Goal: Transaction & Acquisition: Purchase product/service

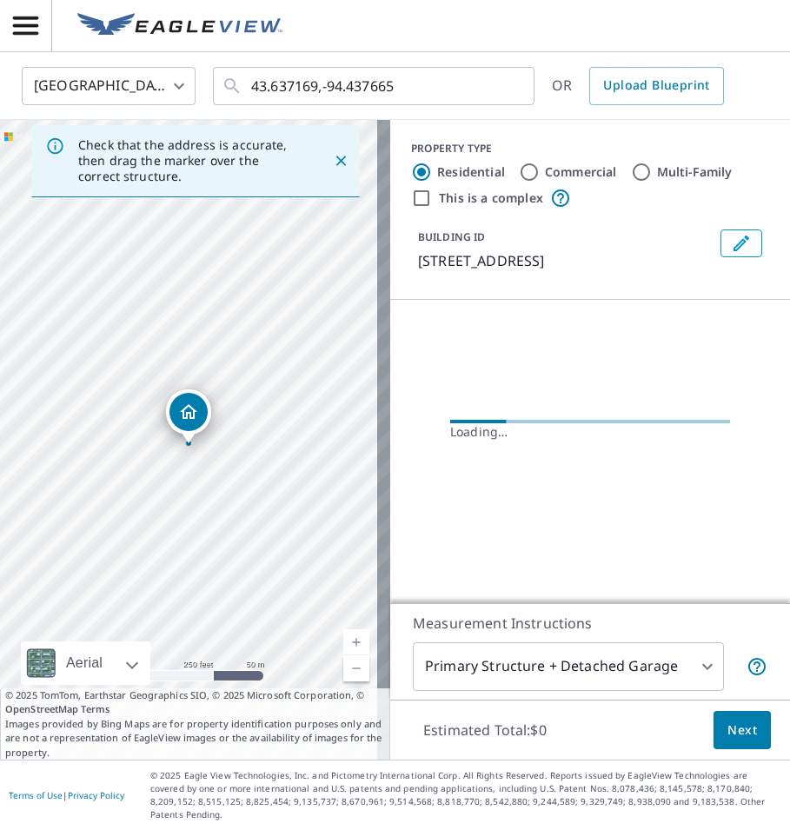
click at [36, 31] on icon "button" at bounding box center [25, 26] width 25 height 18
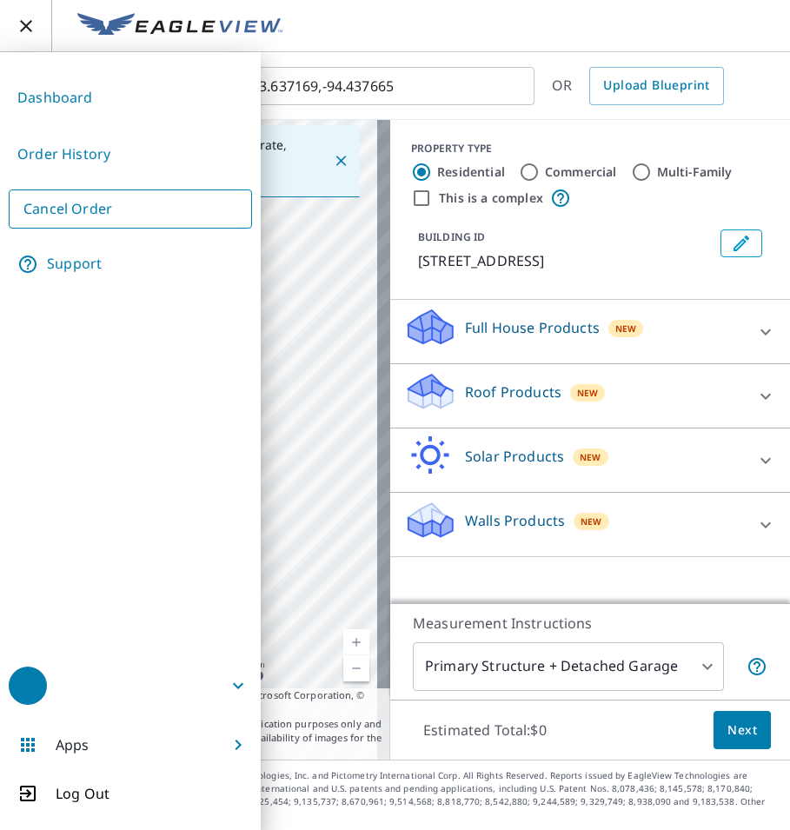
click at [67, 88] on link "Dashboard" at bounding box center [130, 97] width 243 height 43
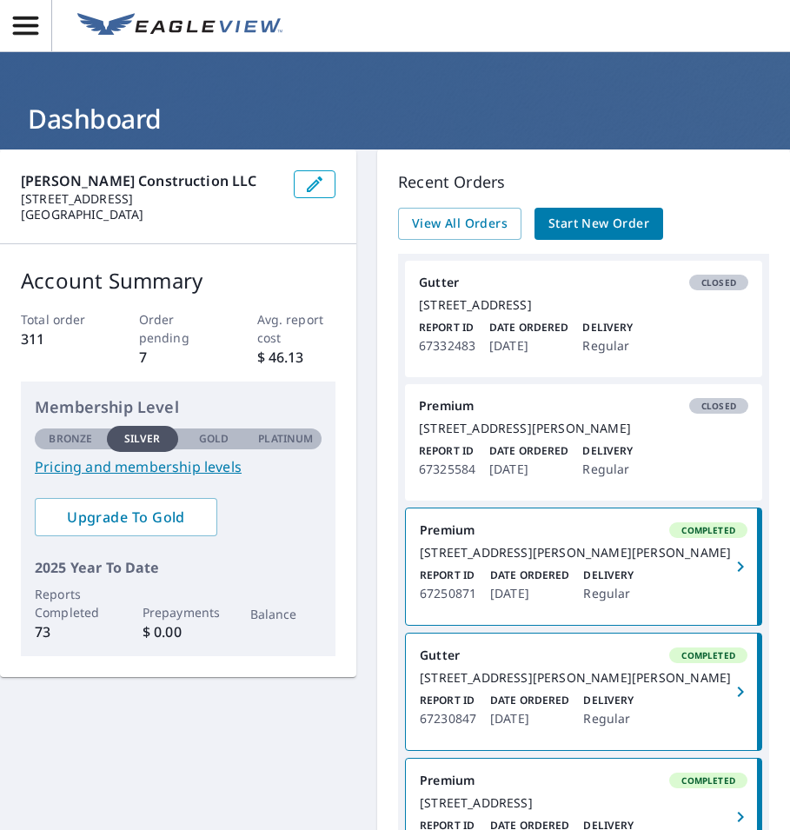
click at [560, 231] on span "Start New Order" at bounding box center [598, 224] width 101 height 22
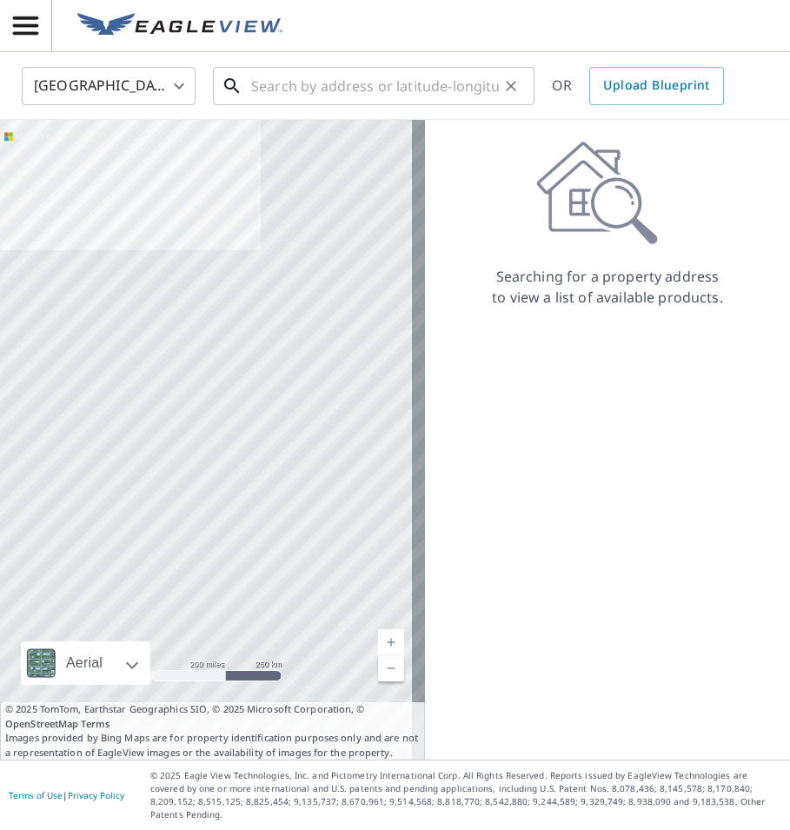
click at [434, 105] on div "​" at bounding box center [373, 86] width 321 height 38
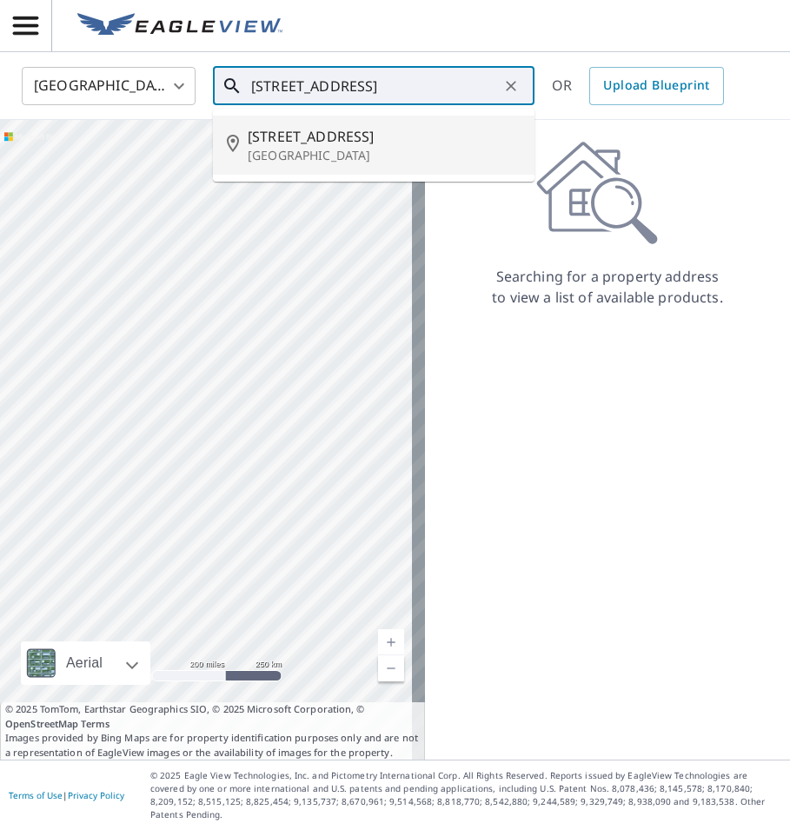
click at [429, 142] on span "[STREET_ADDRESS]" at bounding box center [384, 136] width 273 height 21
type input "[STREET_ADDRESS]"
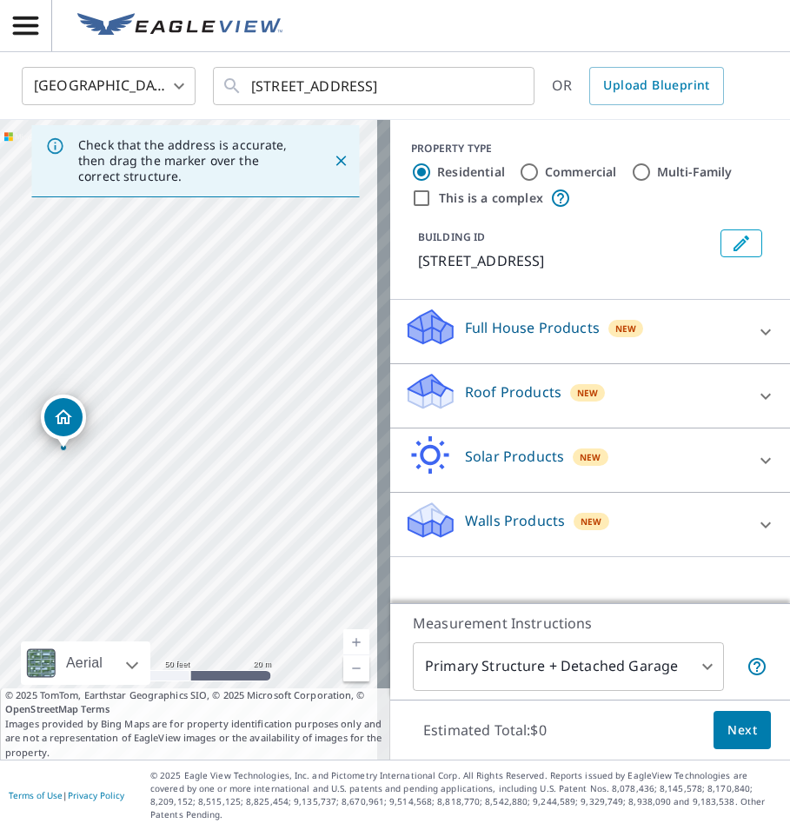
drag, startPoint x: 140, startPoint y: 367, endPoint x: 65, endPoint y: 414, distance: 88.7
click at [642, 395] on div "Roof Products New" at bounding box center [574, 396] width 341 height 50
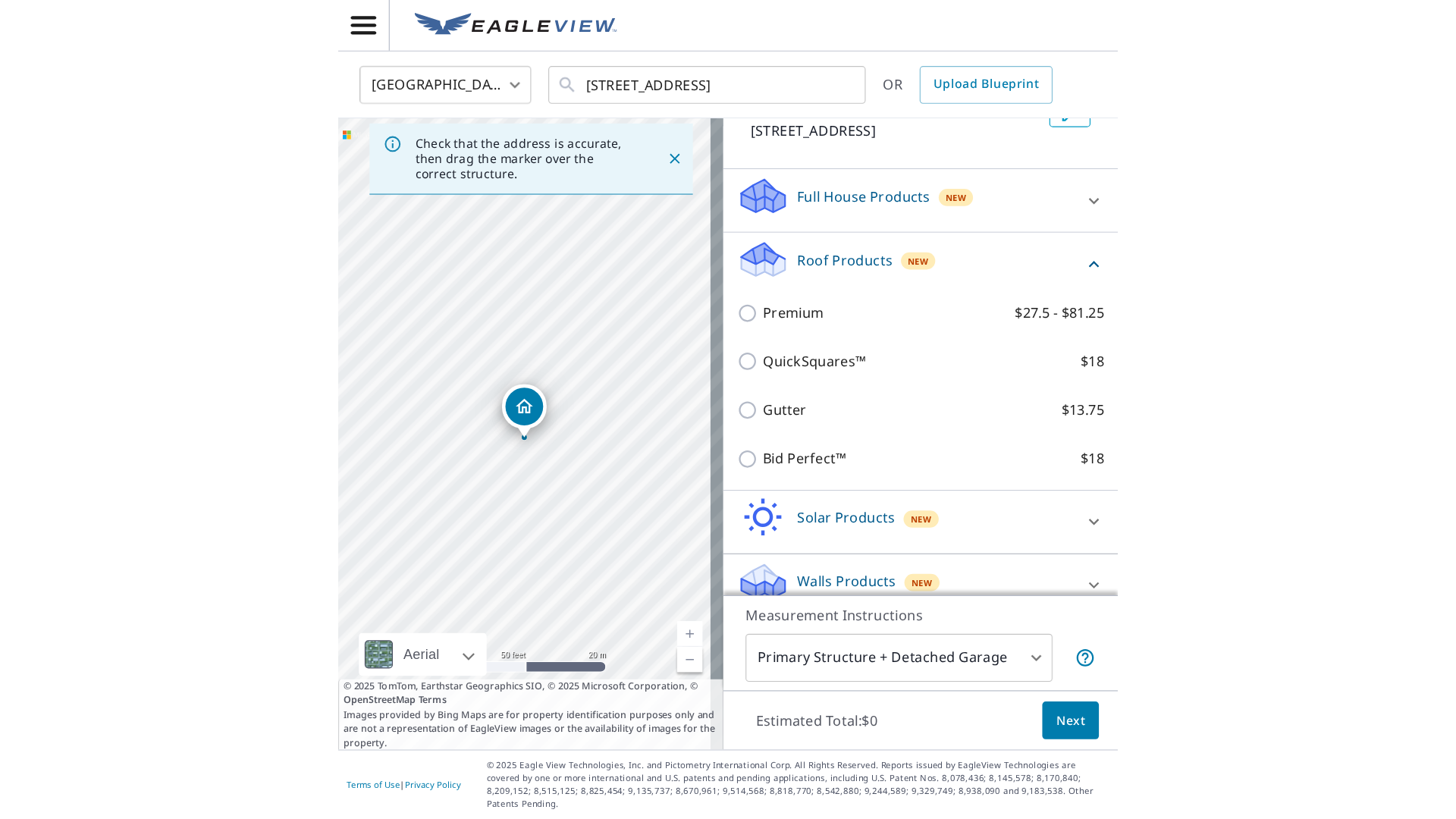
scroll to position [120, 0]
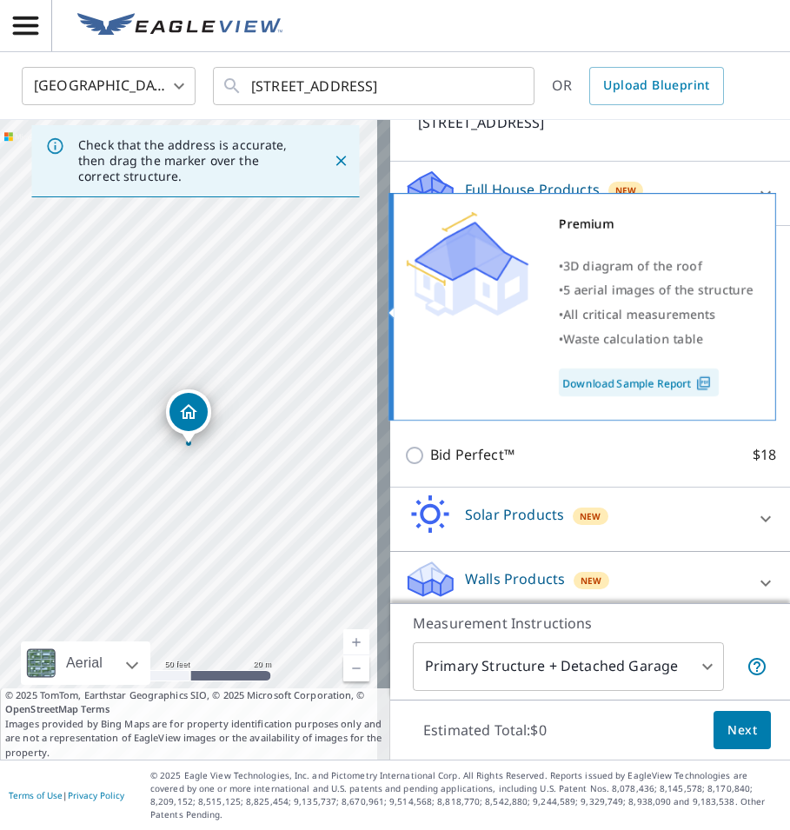
click at [494, 304] on img at bounding box center [468, 264] width 122 height 104
click at [401, 304] on div "Premium • 3D diagram of the roof • 5 aerial images of the structure • All criti…" at bounding box center [582, 307] width 388 height 228
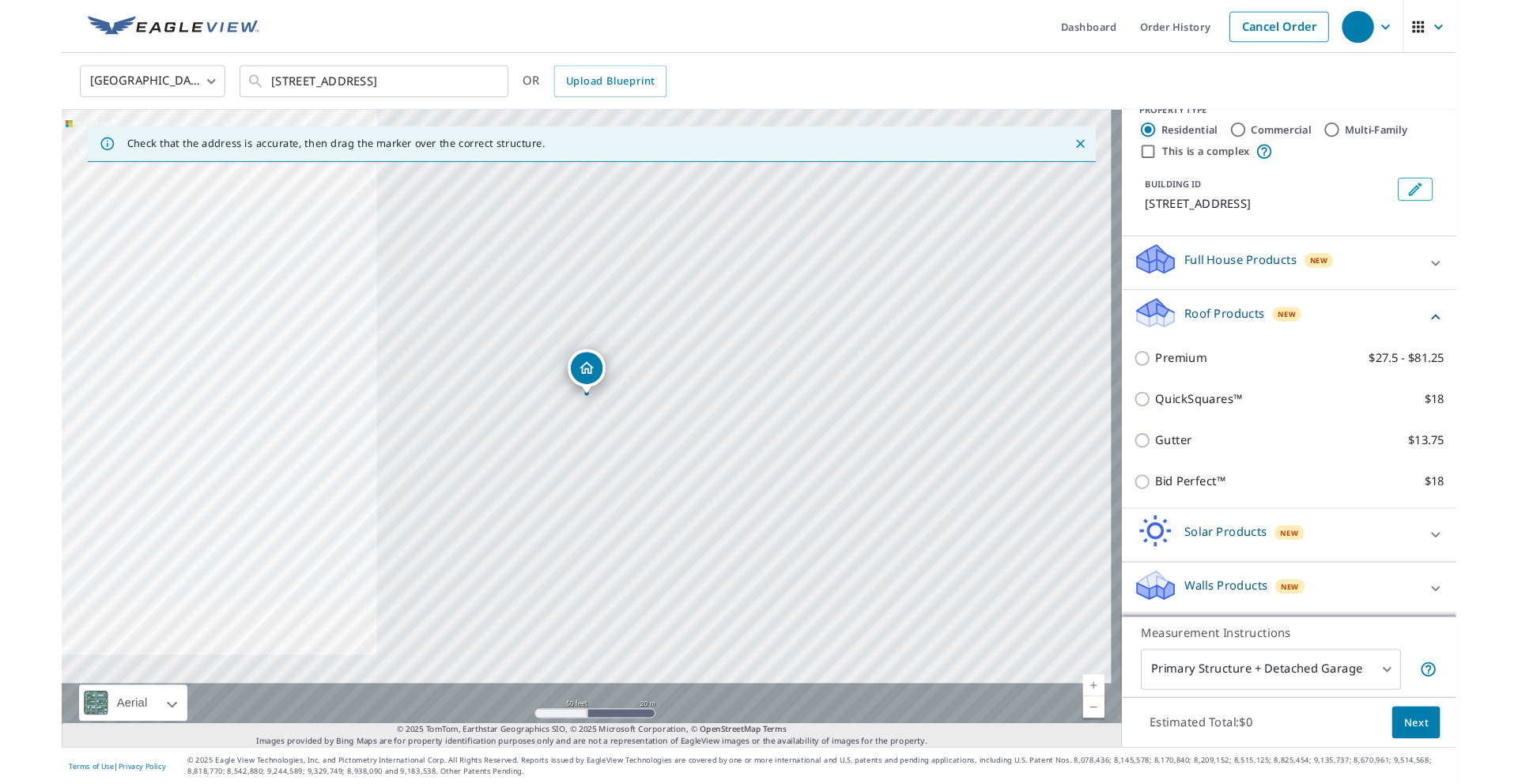
scroll to position [95, 0]
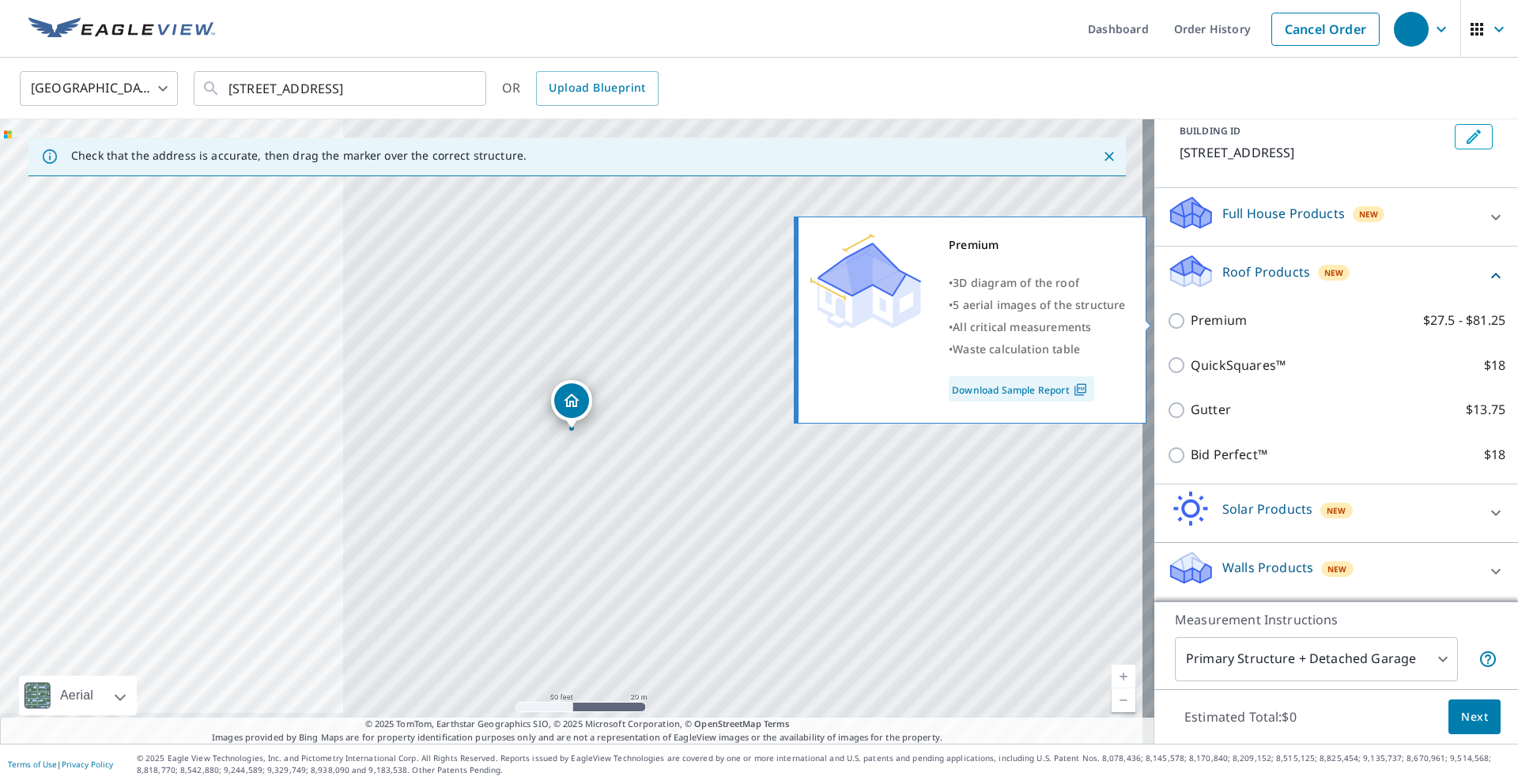
click at [718, 323] on p "Premium" at bounding box center [1219, 320] width 56 height 20
click at [718, 323] on input "Premium $27.5 - $81.25" at bounding box center [1179, 320] width 24 height 19
checkbox input "true"
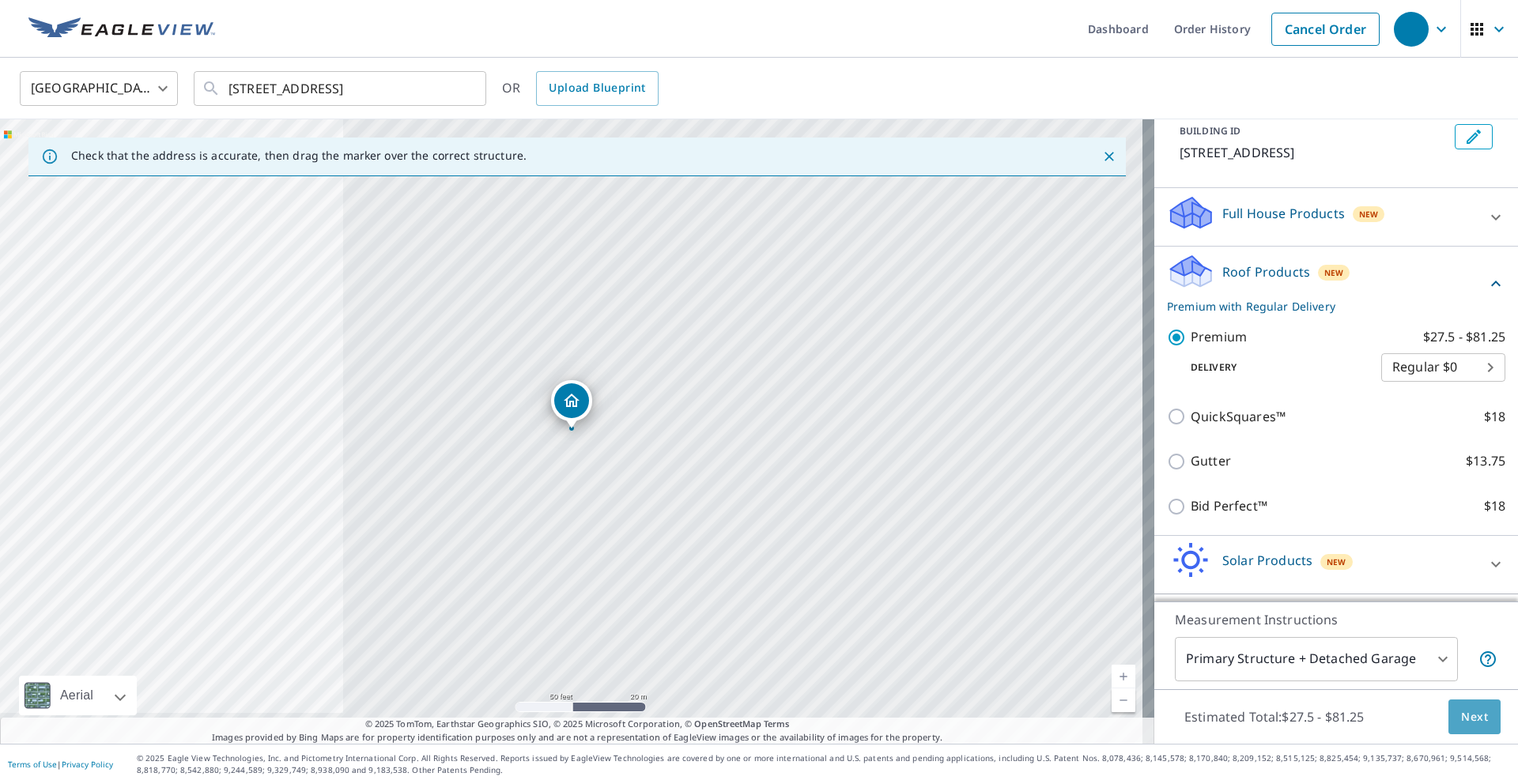
click at [718, 720] on span "Next" at bounding box center [1475, 718] width 27 height 20
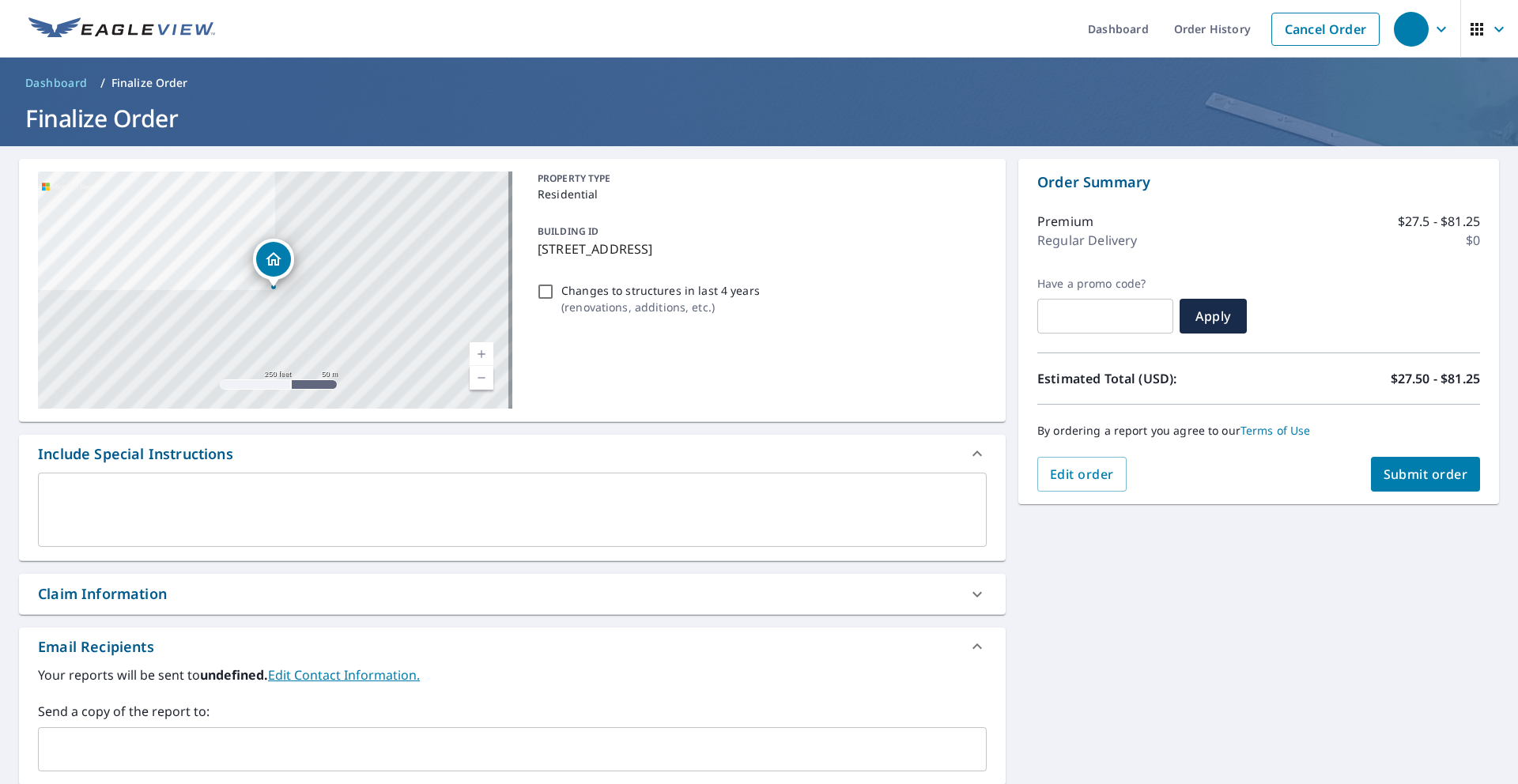
click at [718, 477] on span "Submit order" at bounding box center [1426, 474] width 85 height 17
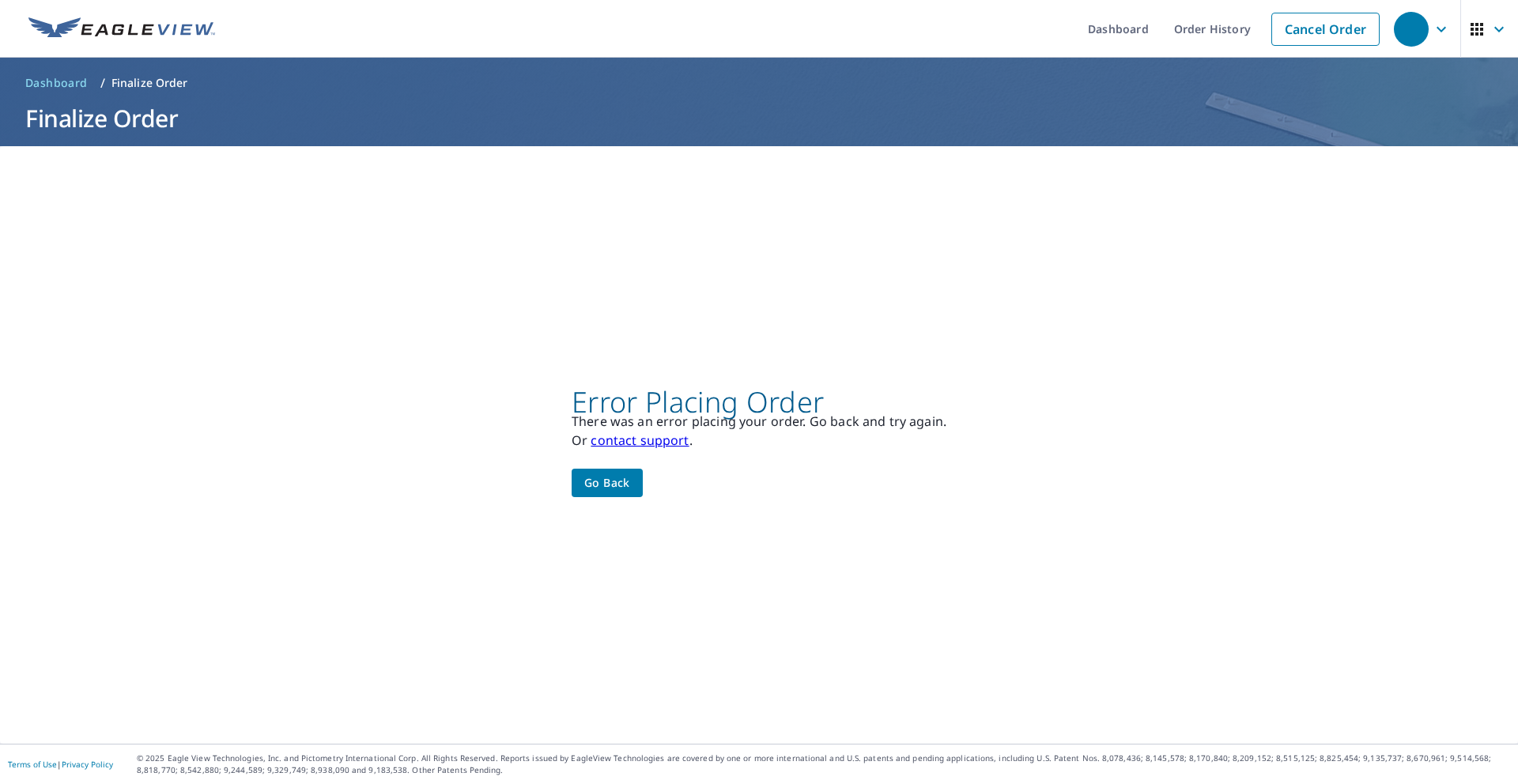
click at [604, 491] on span "Go back" at bounding box center [607, 483] width 46 height 20
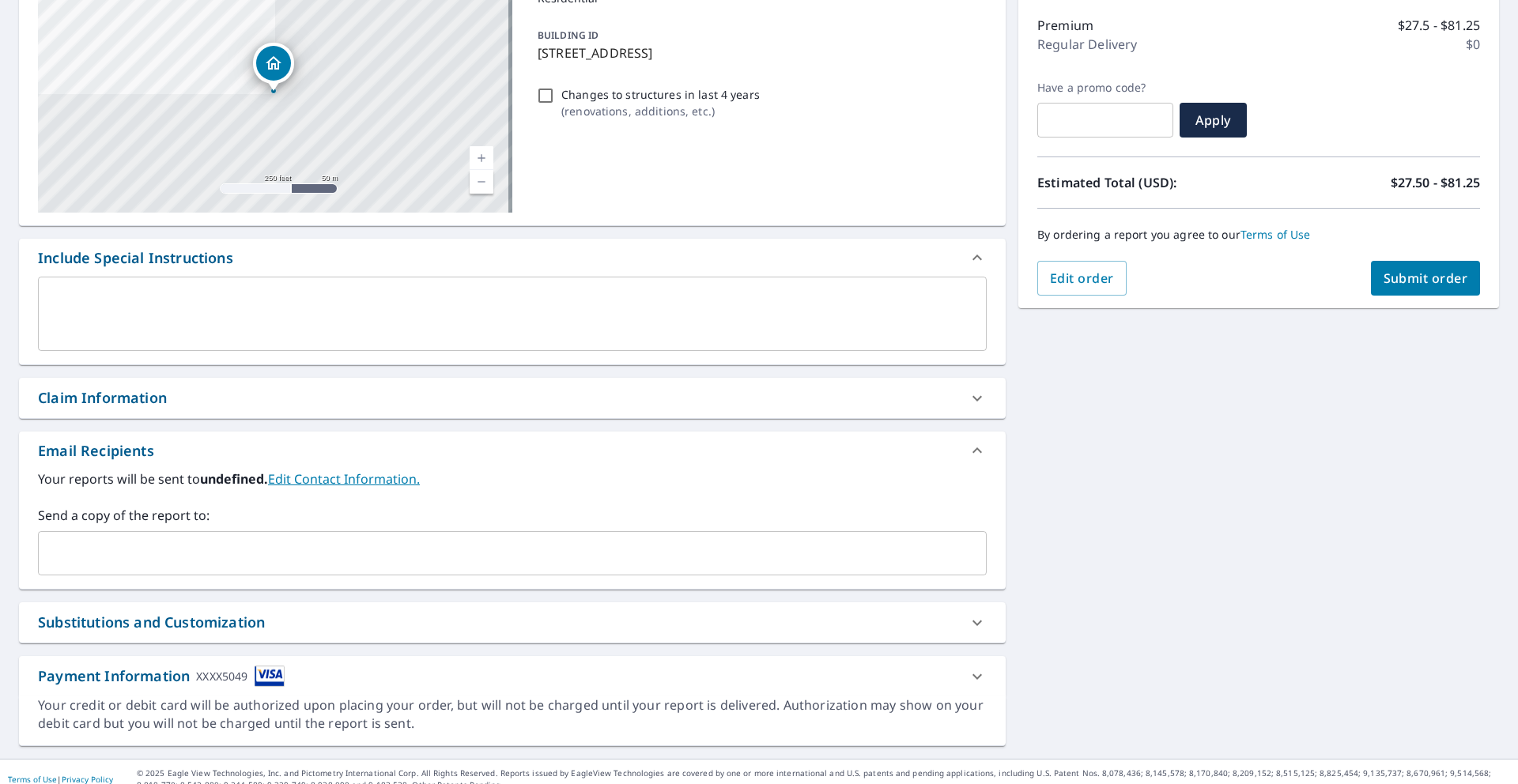
scroll to position [211, 0]
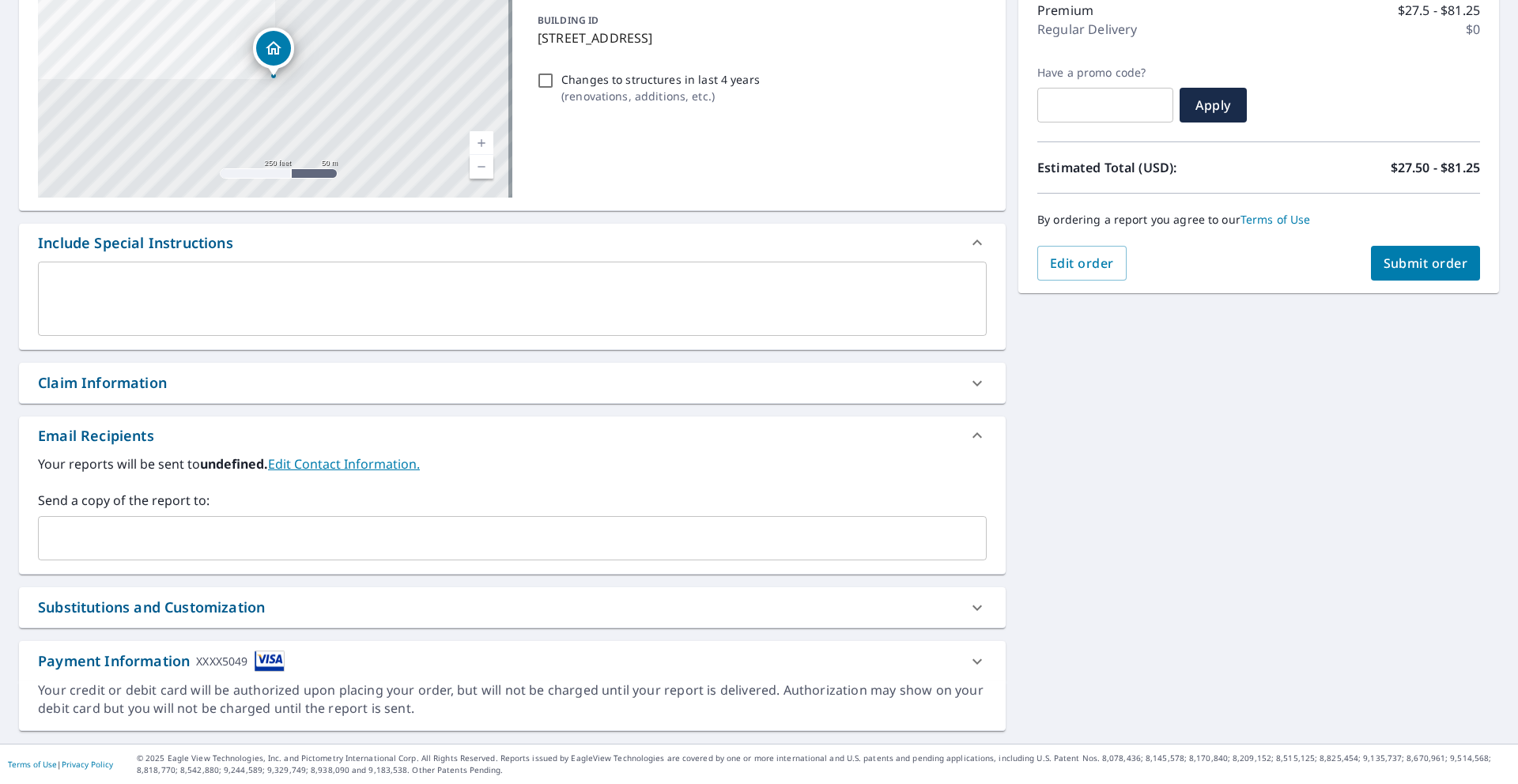
click at [718, 663] on icon at bounding box center [977, 661] width 9 height 5
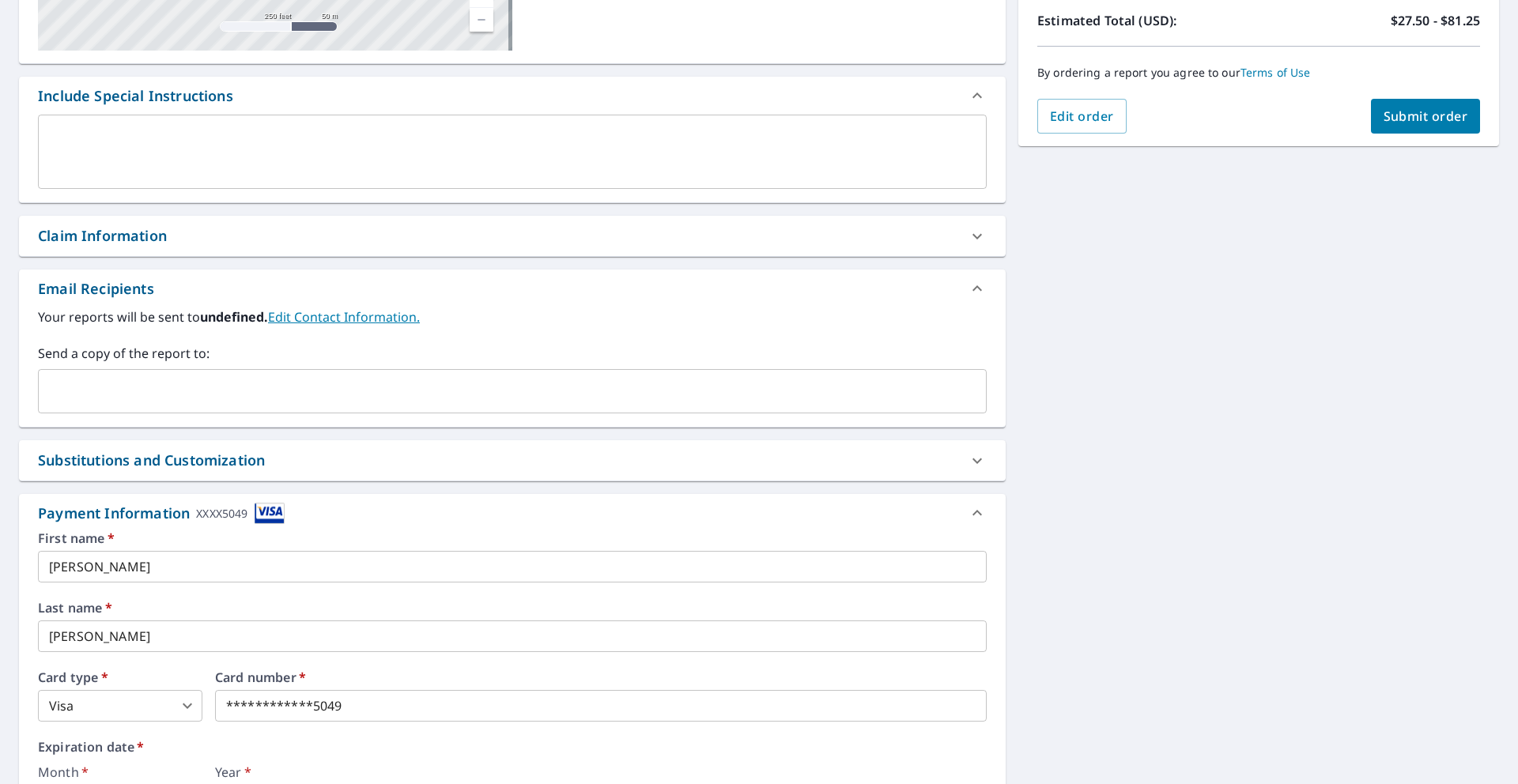
scroll to position [558, 0]
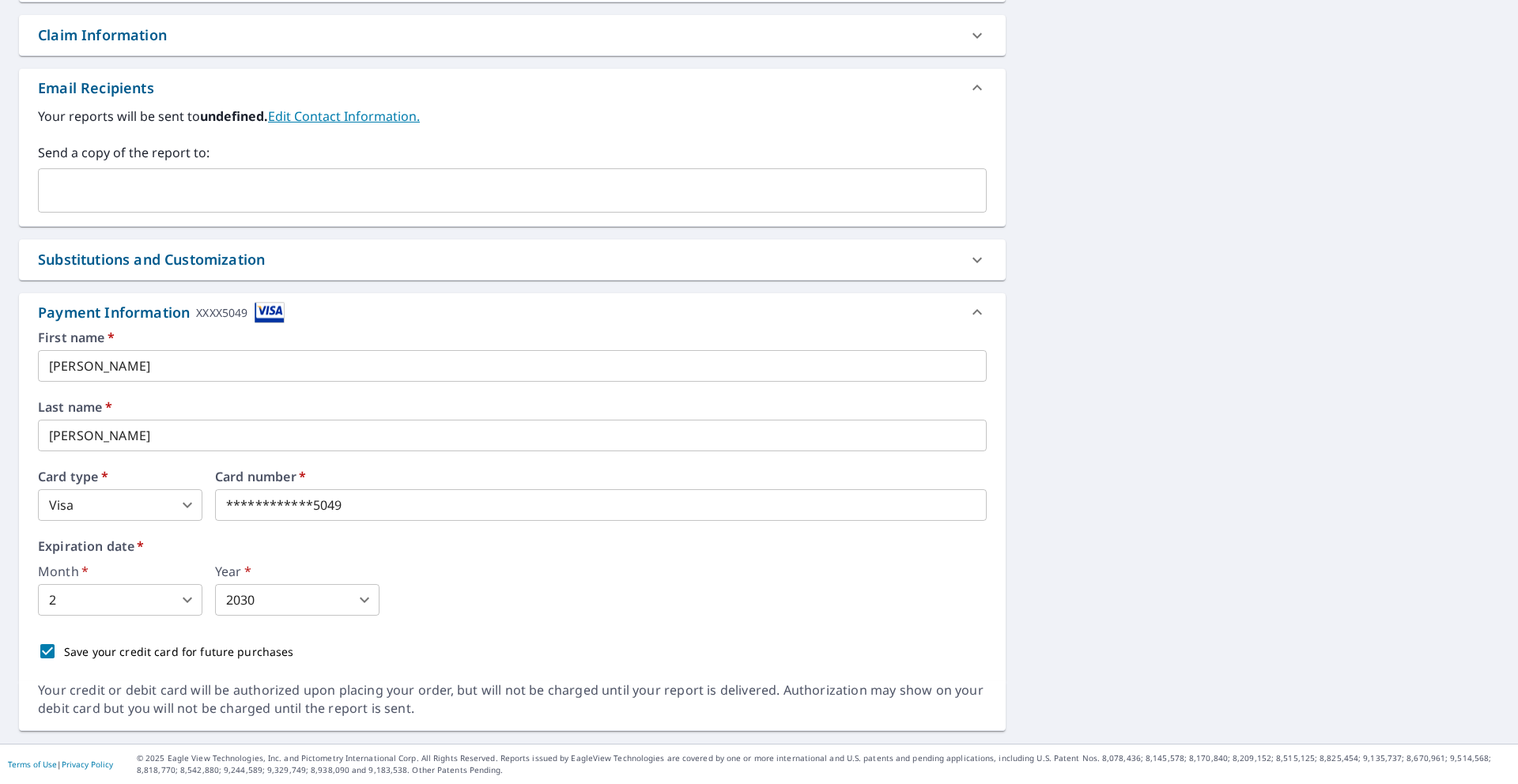
click at [262, 377] on input "[PERSON_NAME]" at bounding box center [512, 366] width 949 height 32
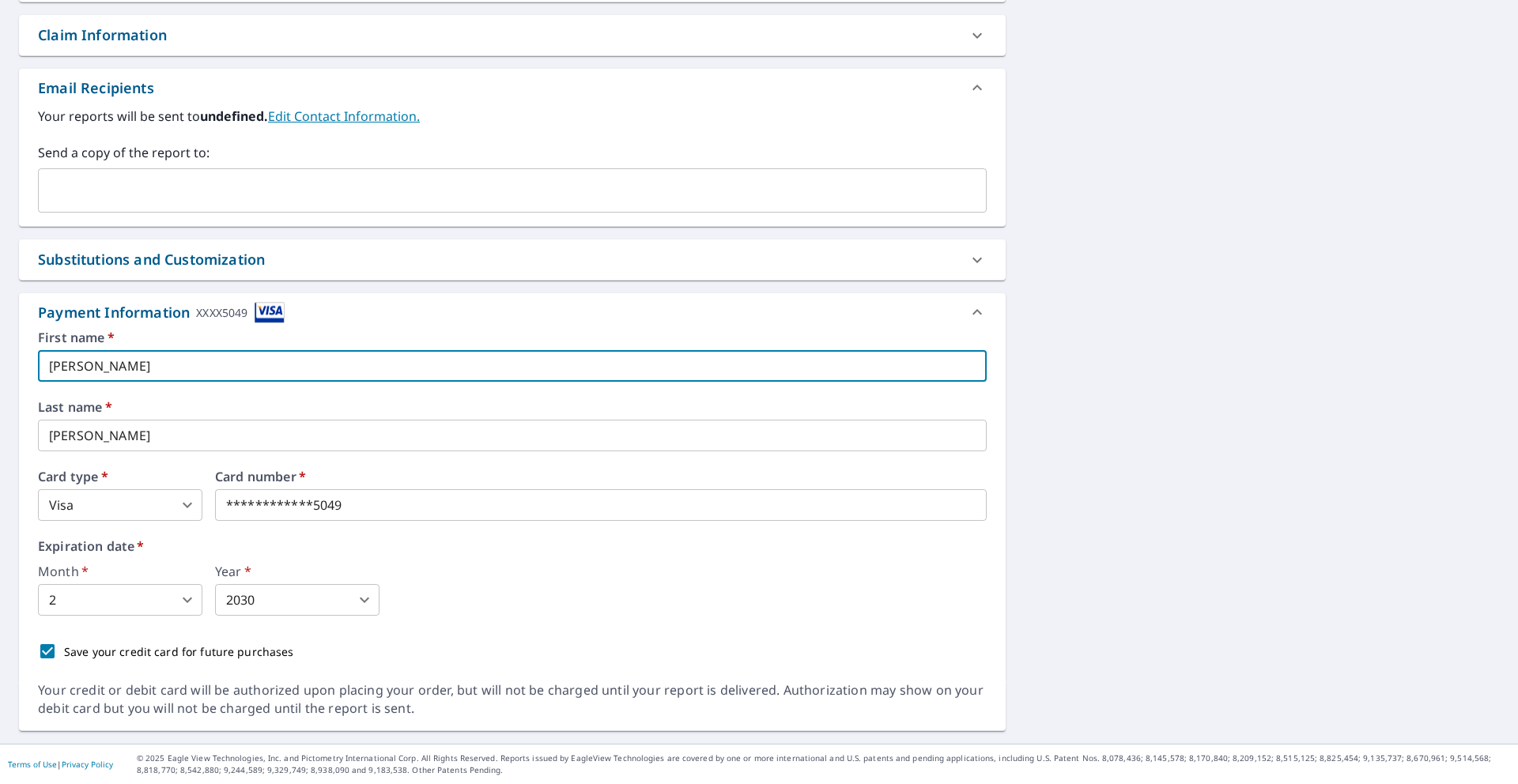
click at [262, 377] on input "[PERSON_NAME]" at bounding box center [512, 366] width 949 height 32
type input "[PERSON_NAME]"
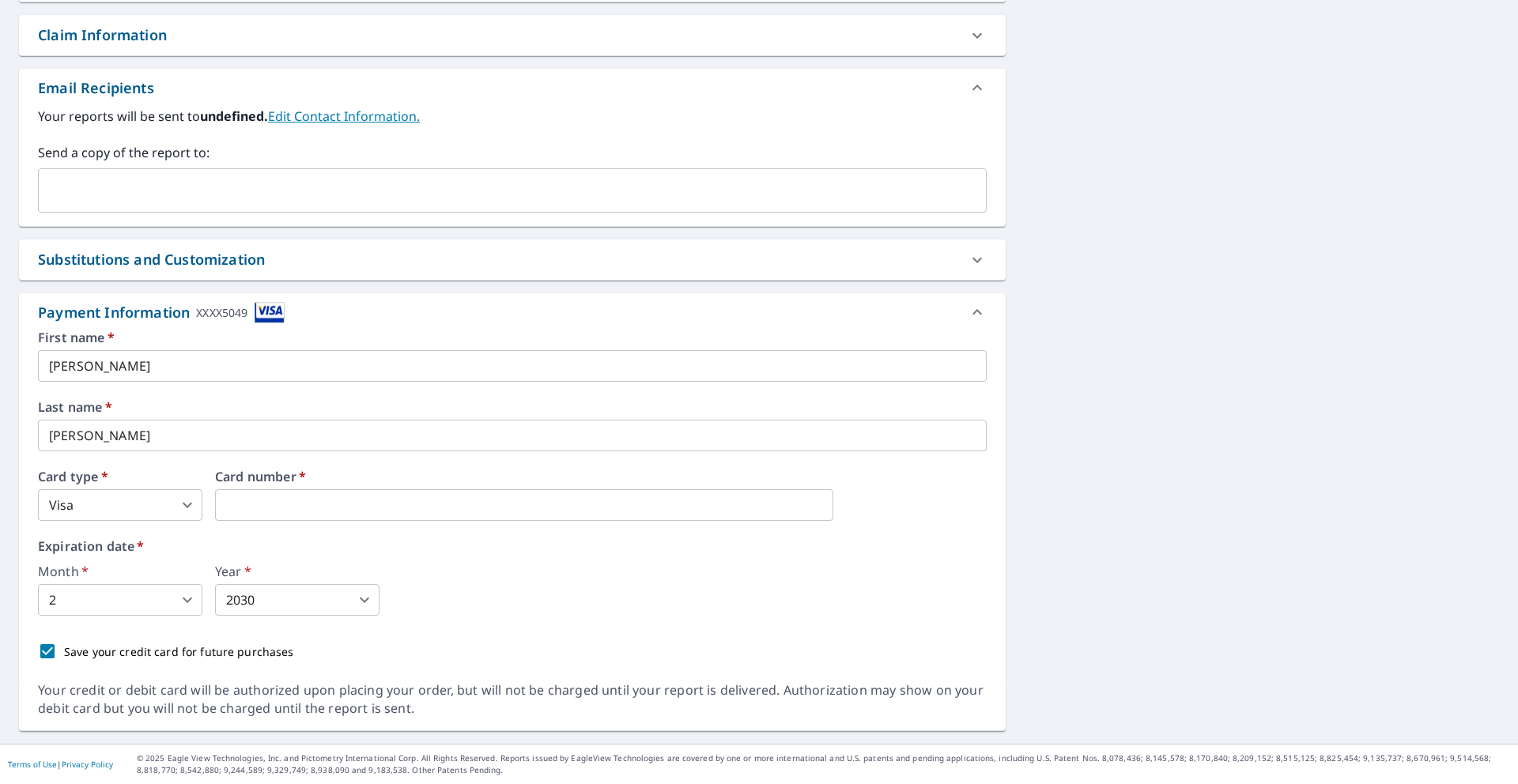
click at [183, 600] on body "Dashboard Order History Cancel Order Dashboard / Finalize Order Finalize Order …" at bounding box center [759, 392] width 1518 height 784
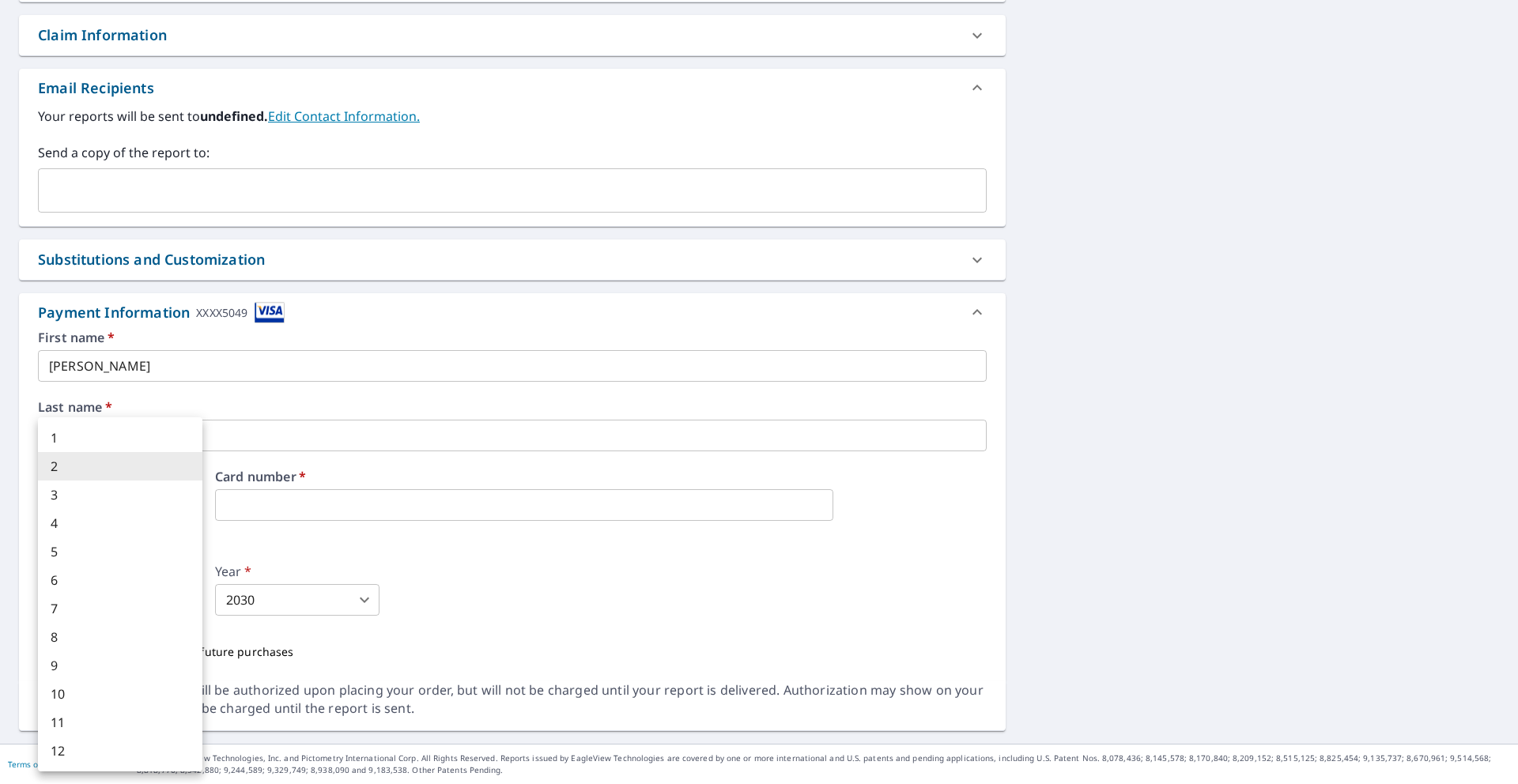
click at [140, 630] on li "8" at bounding box center [120, 637] width 165 height 28
type input "8"
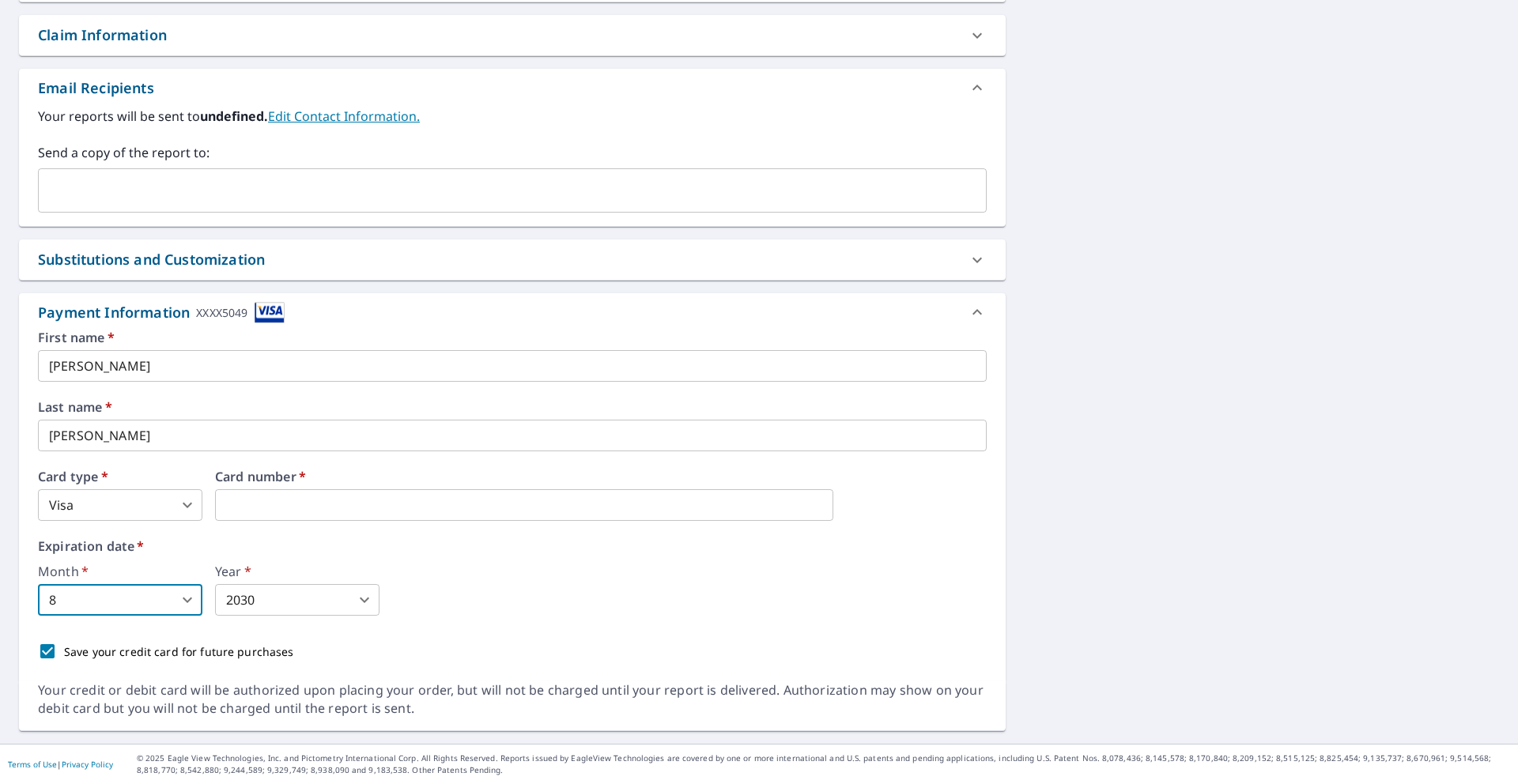
click at [287, 598] on body "Dashboard Order History Cancel Order Dashboard / Finalize Order Finalize Order …" at bounding box center [759, 392] width 1518 height 784
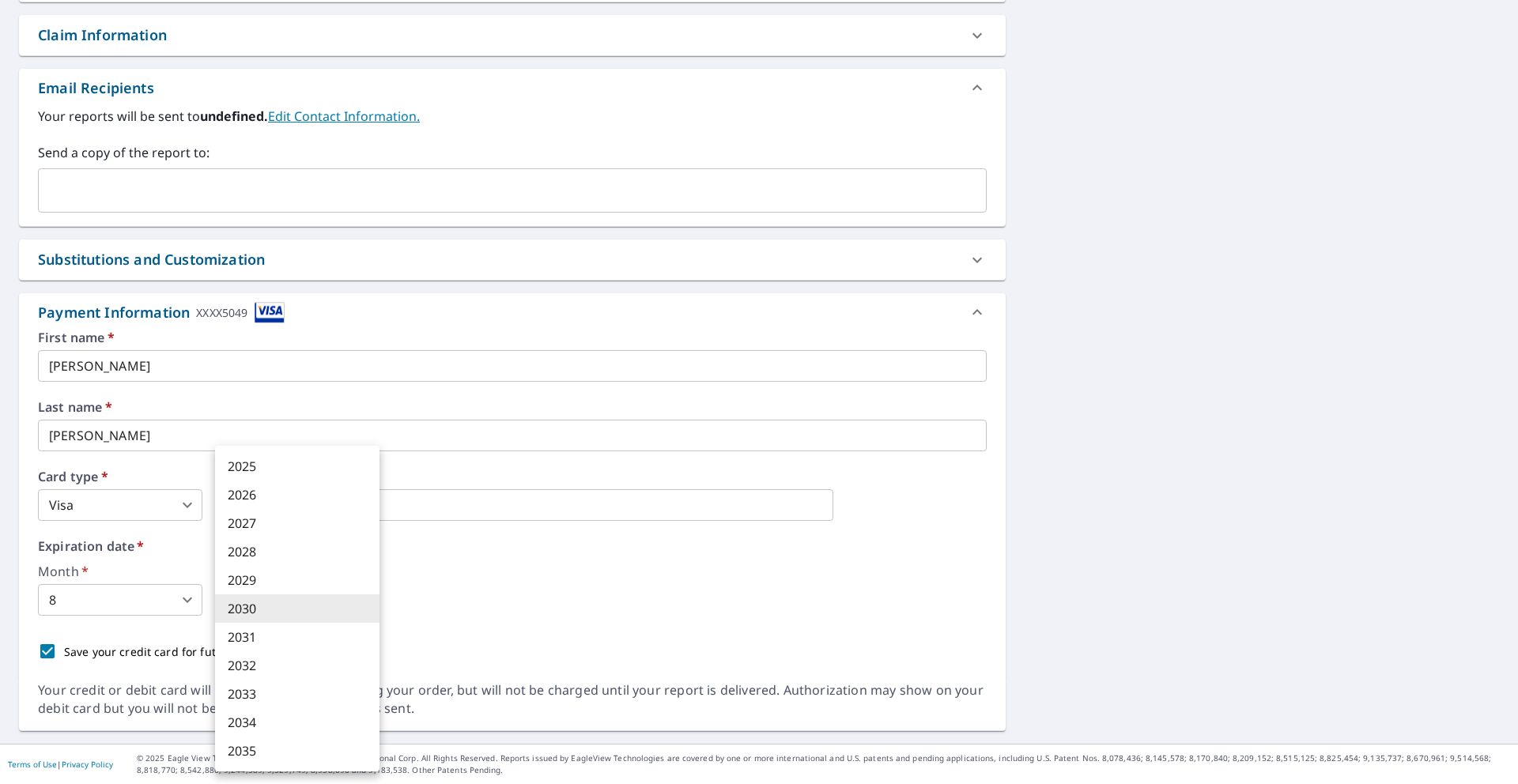
click at [285, 503] on li "2026" at bounding box center [297, 494] width 165 height 28
type input "2026"
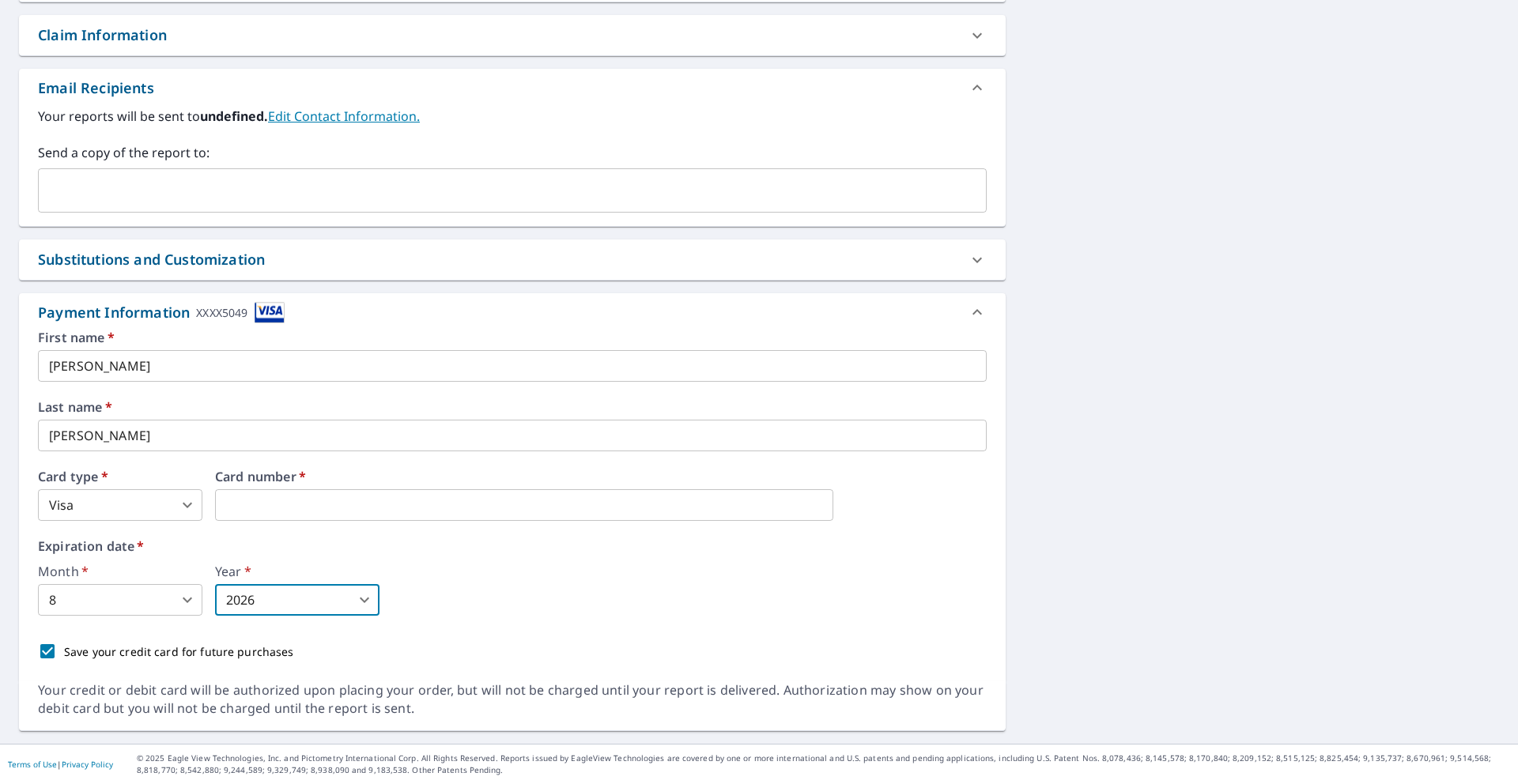
click at [718, 548] on div "[STREET_ADDRESS] Aerial Road A standard road map Aerial A detailed look from ab…" at bounding box center [759, 165] width 1518 height 1156
click at [718, 313] on icon at bounding box center [977, 312] width 19 height 19
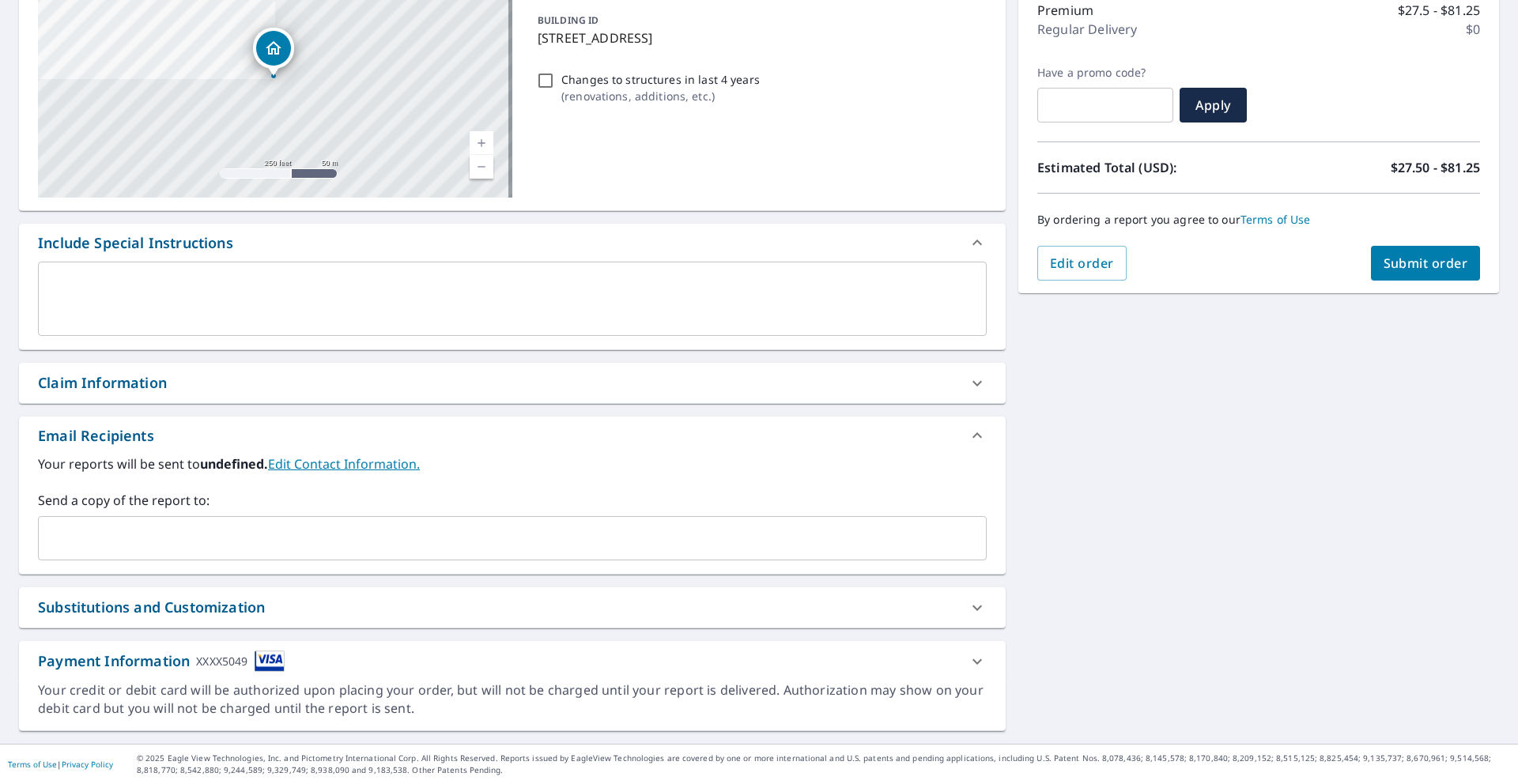
scroll to position [211, 0]
click at [718, 263] on span "Submit order" at bounding box center [1426, 263] width 85 height 17
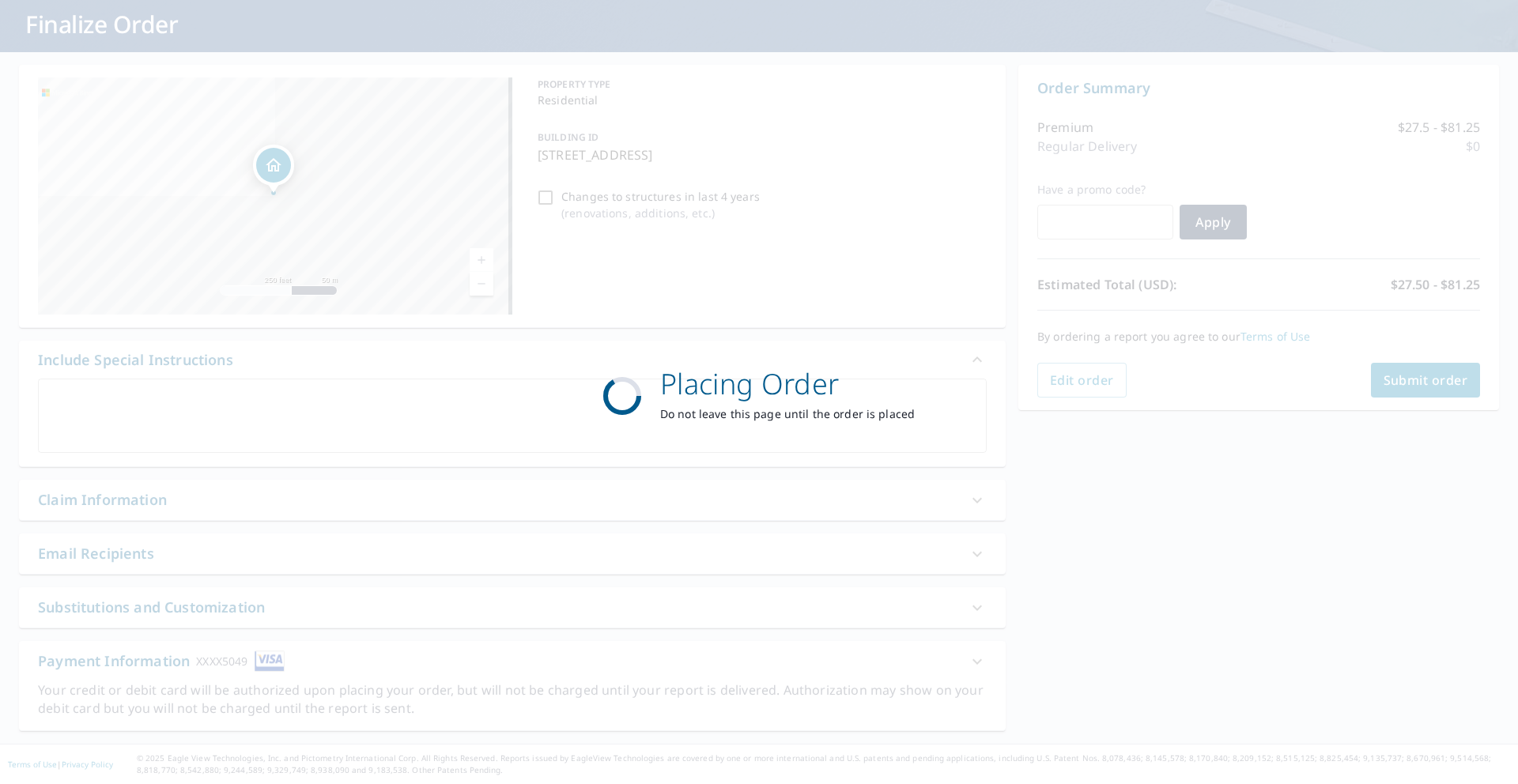
scroll to position [94, 0]
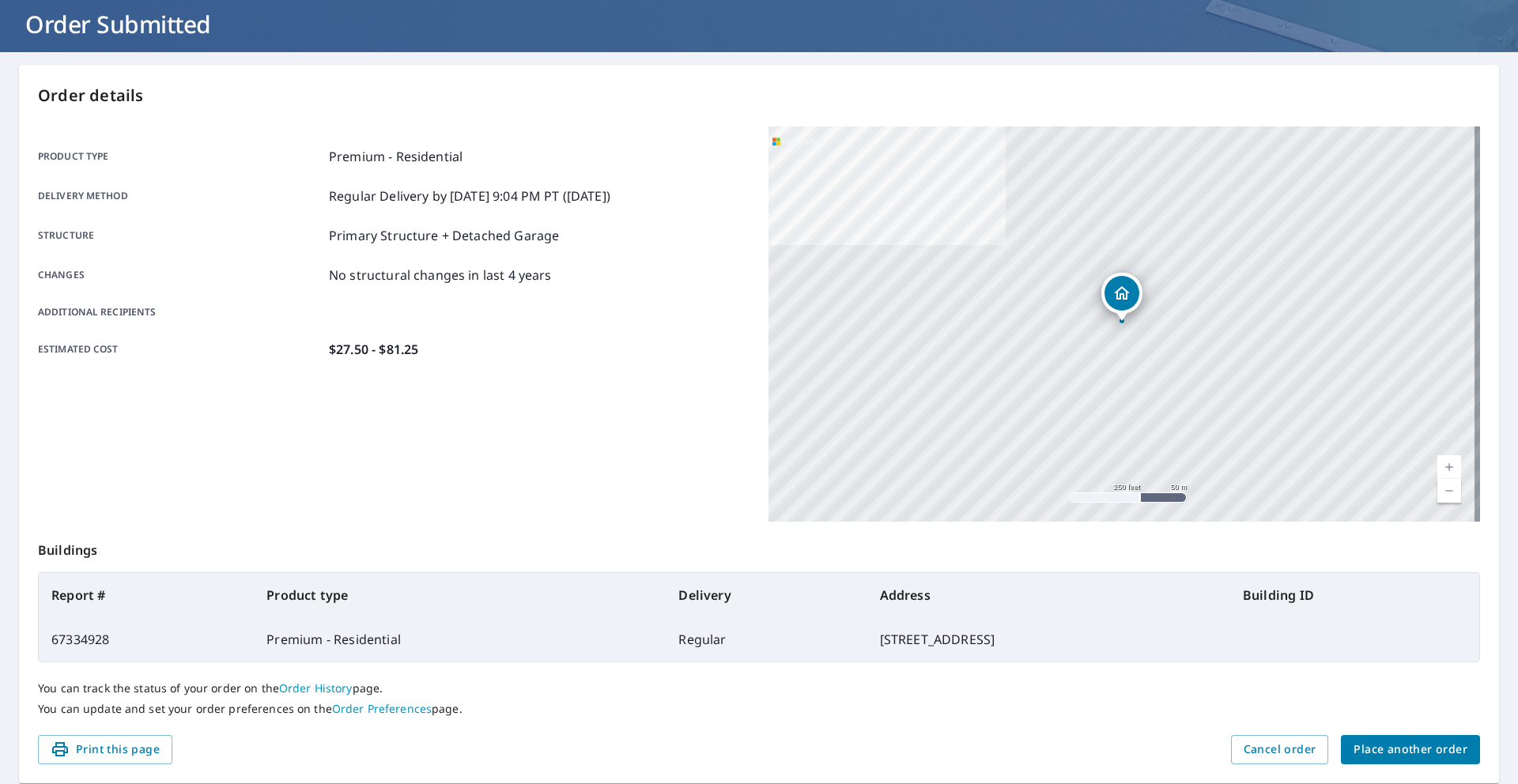
click at [718, 750] on span "Place another order" at bounding box center [1411, 749] width 114 height 20
